Goal: Task Accomplishment & Management: Use online tool/utility

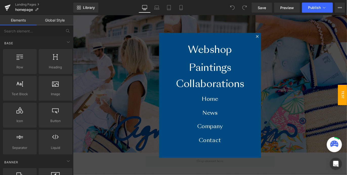
click at [298, 38] on div at bounding box center [226, 104] width 306 height 178
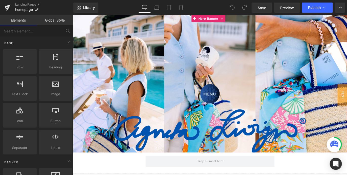
click at [298, 38] on span "Image [GEOGRAPHIC_DATA] Image" at bounding box center [226, 91] width 306 height 153
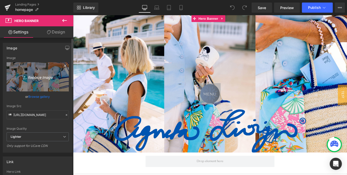
click at [50, 74] on icon "Replace Image" at bounding box center [37, 77] width 40 height 6
type input "C:\fakepath\newbg.jpg"
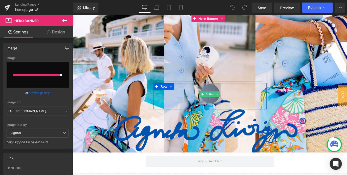
type input "[URL][DOMAIN_NAME]"
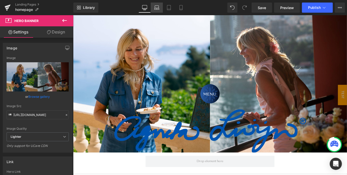
click at [158, 6] on icon at bounding box center [156, 7] width 5 height 5
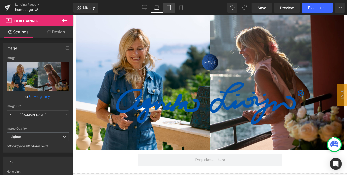
click at [168, 8] on icon at bounding box center [168, 7] width 5 height 5
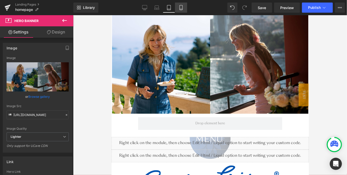
click at [177, 9] on link "Mobile" at bounding box center [181, 8] width 12 height 10
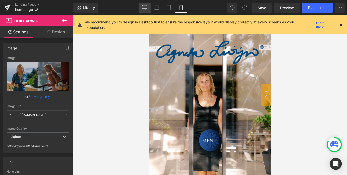
click at [144, 6] on icon at bounding box center [144, 7] width 5 height 5
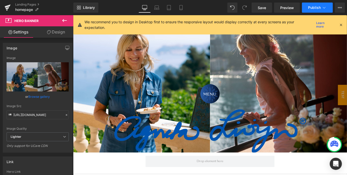
click at [319, 8] on span "Publish" at bounding box center [314, 8] width 13 height 4
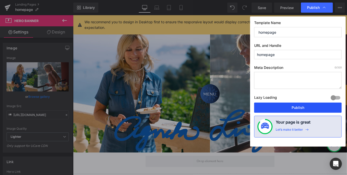
click at [285, 107] on button "Publish" at bounding box center [297, 107] width 87 height 10
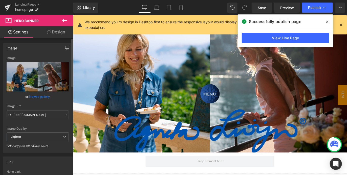
click at [63, 98] on div "or Browse gallery" at bounding box center [38, 96] width 62 height 5
